Goal: Task Accomplishment & Management: Manage account settings

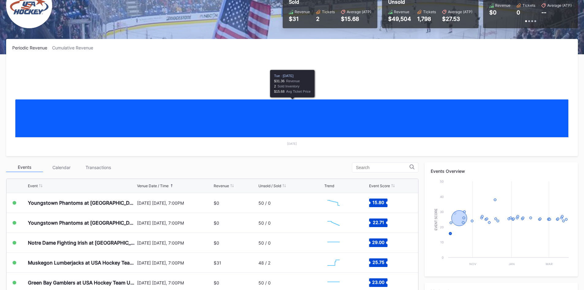
scroll to position [61, 0]
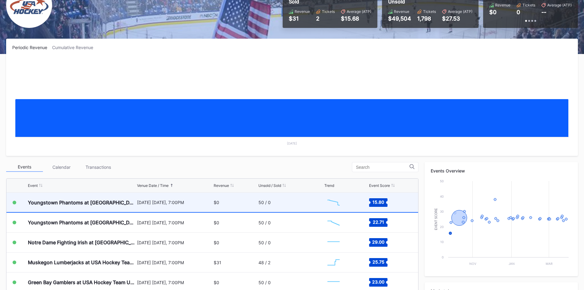
click at [179, 203] on div "[DATE] [DATE], 7:00PM" at bounding box center [174, 202] width 75 height 5
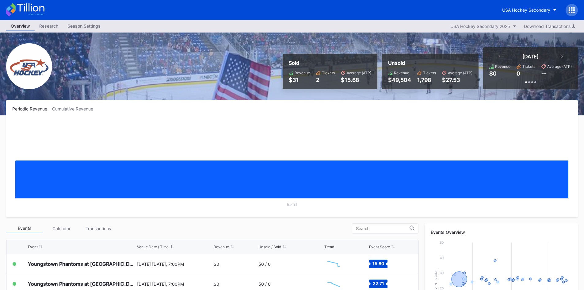
click at [575, 9] on div at bounding box center [572, 10] width 12 height 12
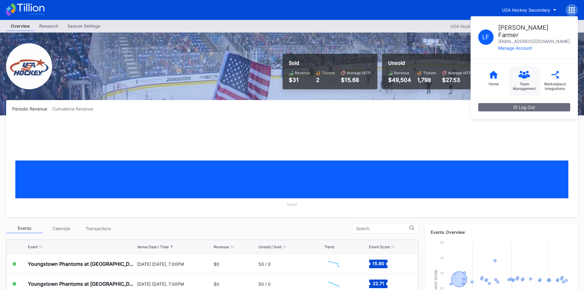
click at [525, 82] on div "Team Management" at bounding box center [524, 86] width 25 height 9
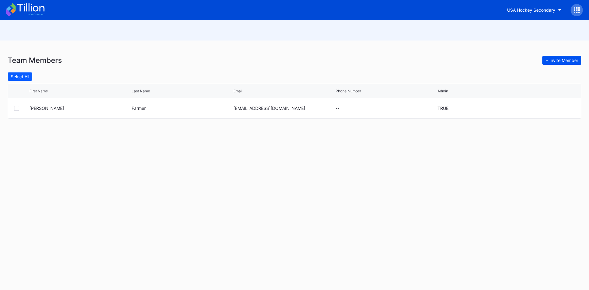
click at [558, 62] on div "+ Invite Member" at bounding box center [561, 60] width 33 height 5
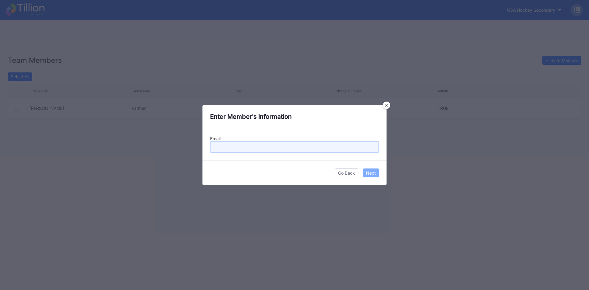
click at [289, 147] on input "text" at bounding box center [294, 147] width 169 height 12
type input "peter.grobel@usahockey.org"
click at [373, 173] on div "Next" at bounding box center [371, 172] width 10 height 5
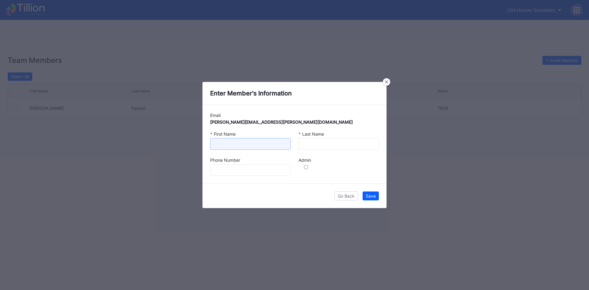
click at [275, 144] on input at bounding box center [250, 144] width 81 height 12
type input "Peter"
type input "Grobel"
click at [372, 195] on div "Save" at bounding box center [371, 195] width 10 height 5
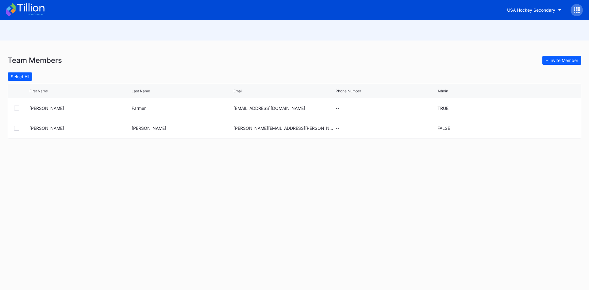
click at [41, 9] on icon at bounding box center [25, 9] width 38 height 13
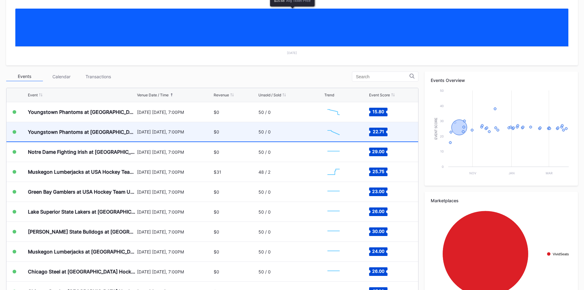
scroll to position [153, 0]
